Goal: Find specific page/section: Find specific page/section

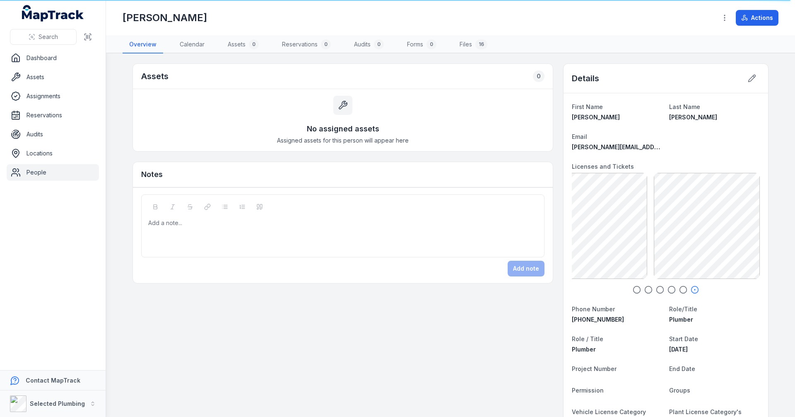
click at [39, 171] on link "People" at bounding box center [53, 172] width 92 height 17
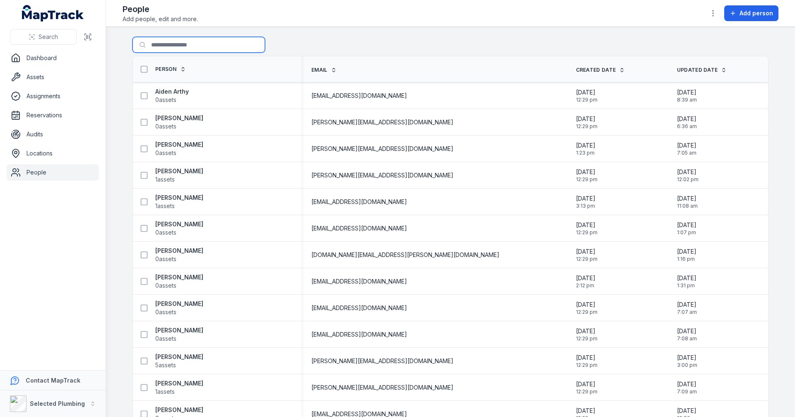
drag, startPoint x: 0, startPoint y: 0, endPoint x: 164, endPoint y: 43, distance: 169.3
click at [164, 43] on input "Search for people" at bounding box center [199, 45] width 133 height 16
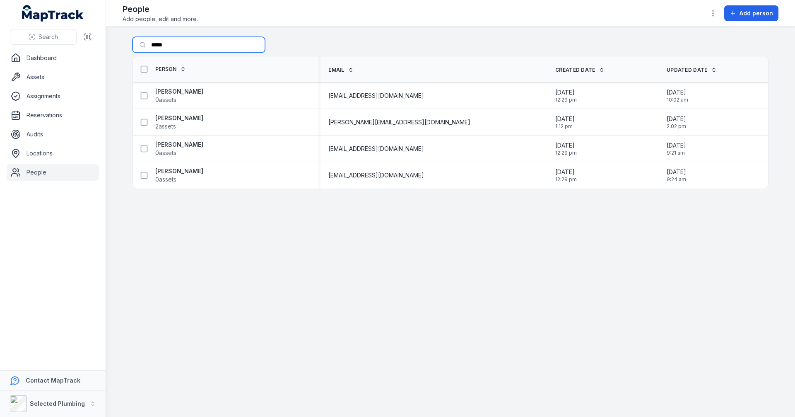
type input "****"
